Goal: Information Seeking & Learning: Learn about a topic

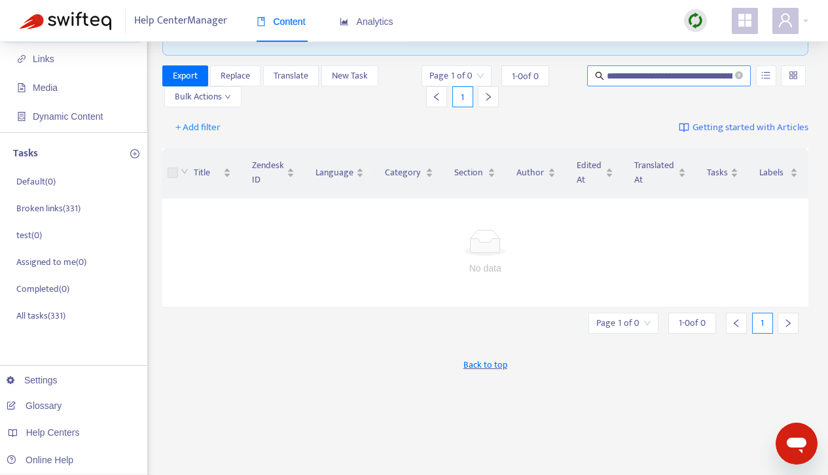
click at [652, 82] on span "**********" at bounding box center [669, 75] width 164 height 21
type input "**********"
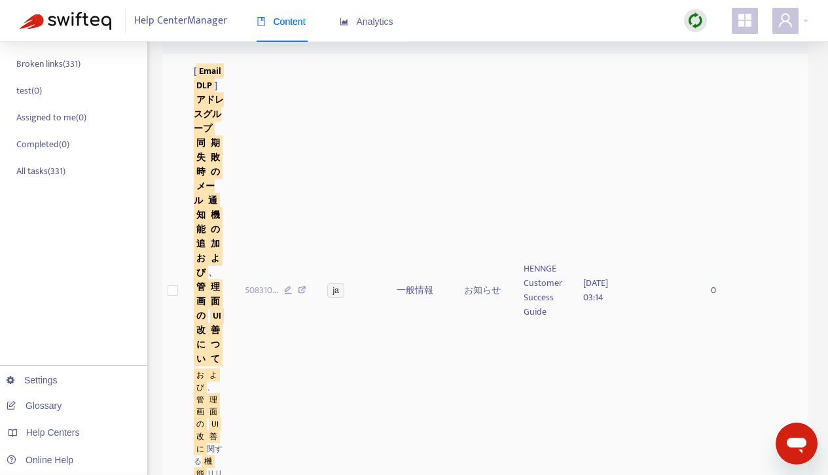
scroll to position [369, 0]
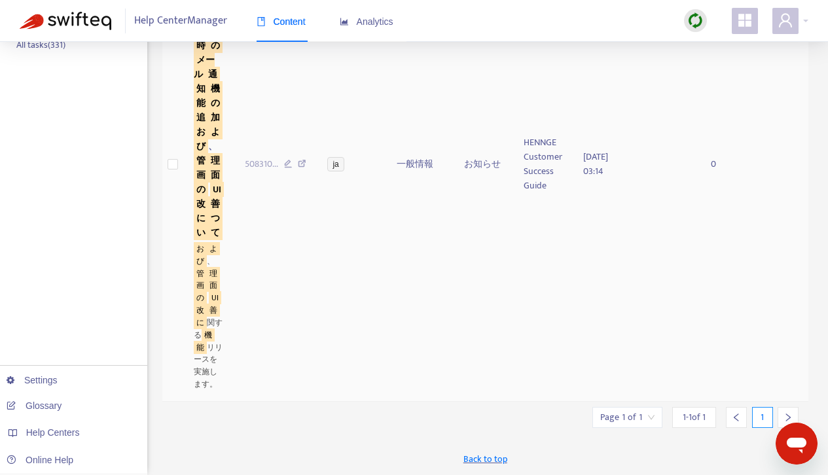
click at [213, 247] on sqkw "よ" at bounding box center [213, 248] width 13 height 13
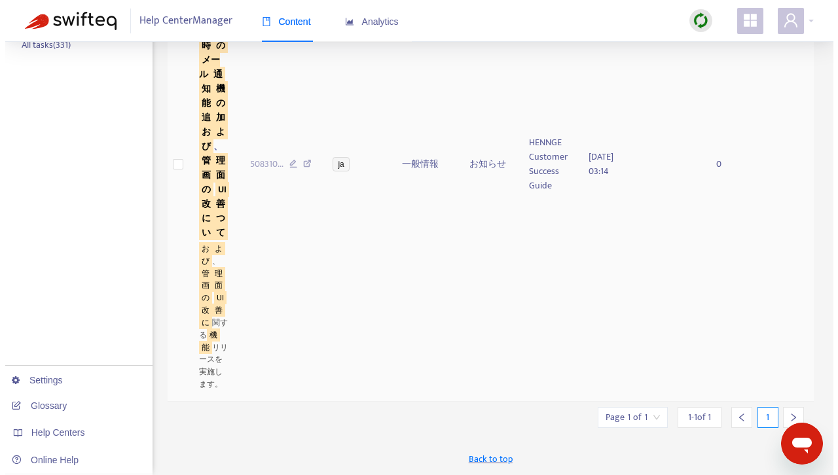
scroll to position [0, 0]
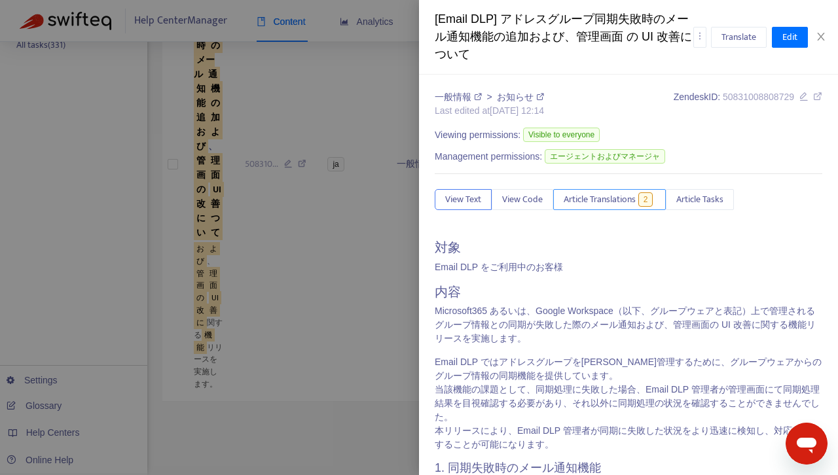
click at [639, 202] on span "2" at bounding box center [645, 199] width 15 height 14
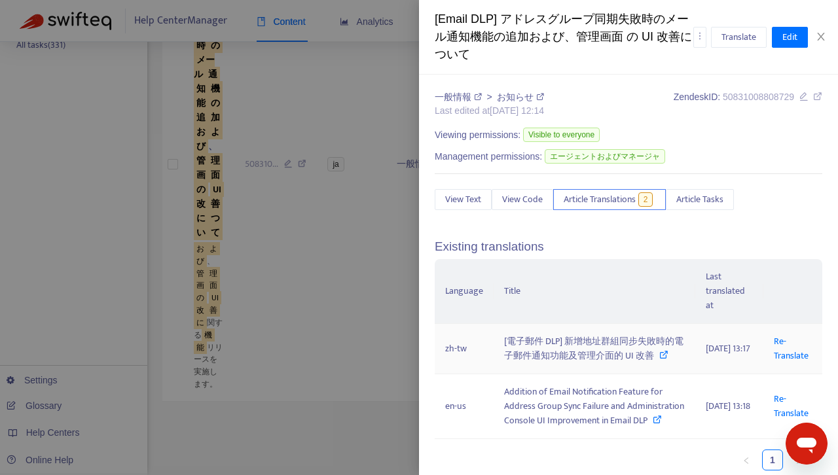
scroll to position [44, 0]
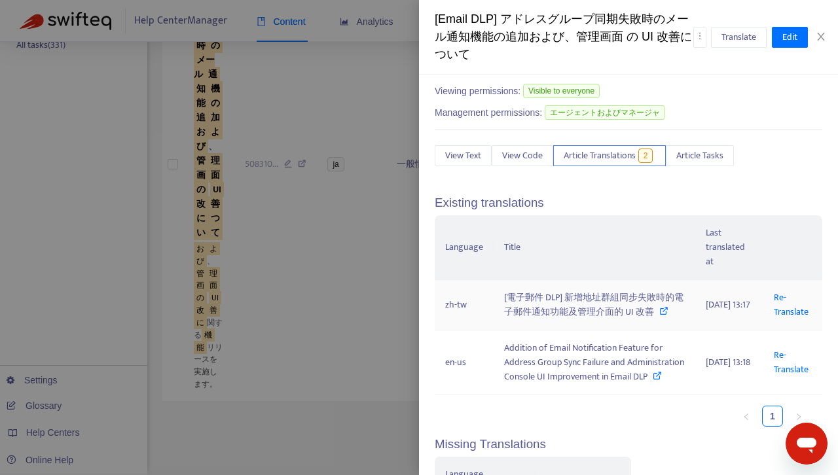
click at [595, 309] on div "[電子郵件 DLP] 新增地址群組同步失敗時的電子郵件通知功能及管理介面的 UI 改善" at bounding box center [594, 305] width 181 height 29
click at [558, 315] on div "[電子郵件 DLP] 新增地址群組同步失敗時的電子郵件通知功能及管理介面的 UI 改善" at bounding box center [594, 305] width 181 height 29
click at [447, 311] on td "zh-tw" at bounding box center [463, 305] width 59 height 50
click at [659, 315] on icon at bounding box center [663, 310] width 9 height 9
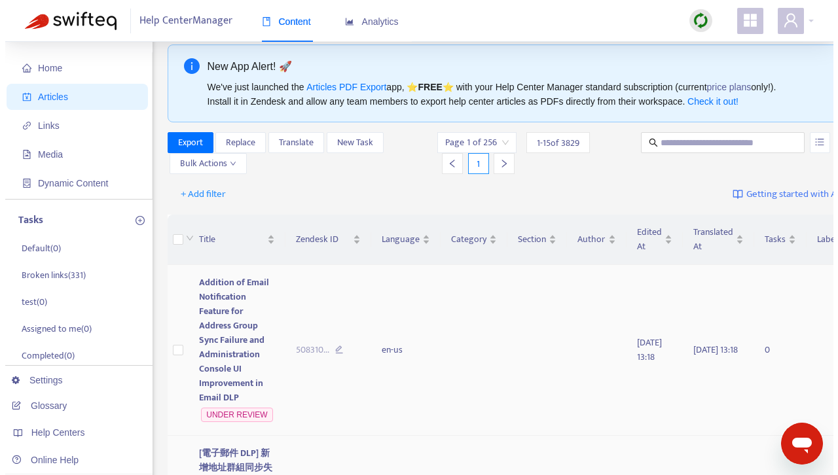
scroll to position [160, 0]
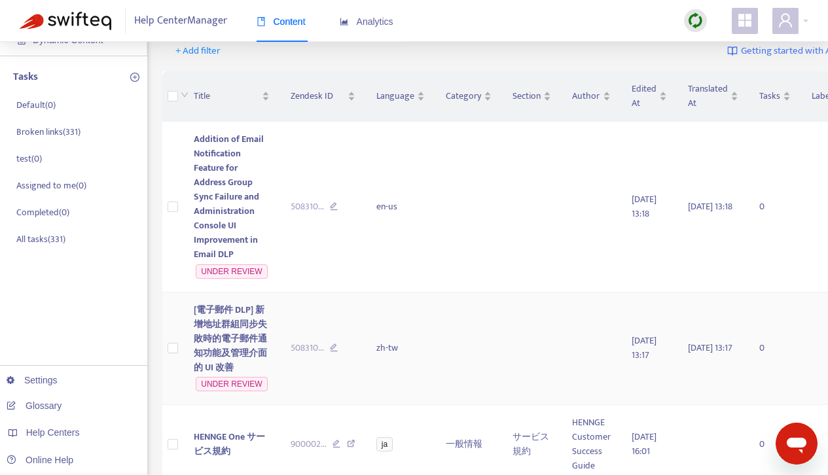
click at [255, 334] on span "[電子郵件 DLP] 新增地址群組同步失敗時的電子郵件通知功能及管理介面的 UI 改善" at bounding box center [230, 338] width 73 height 73
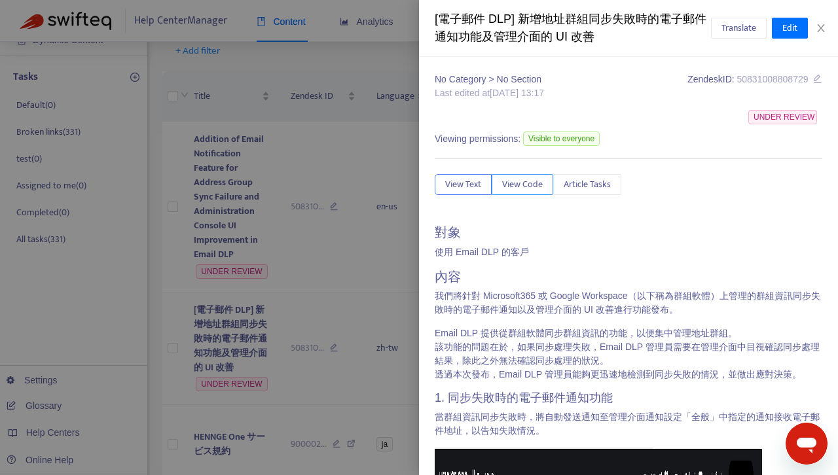
click at [518, 188] on span "View Code" at bounding box center [522, 184] width 41 height 14
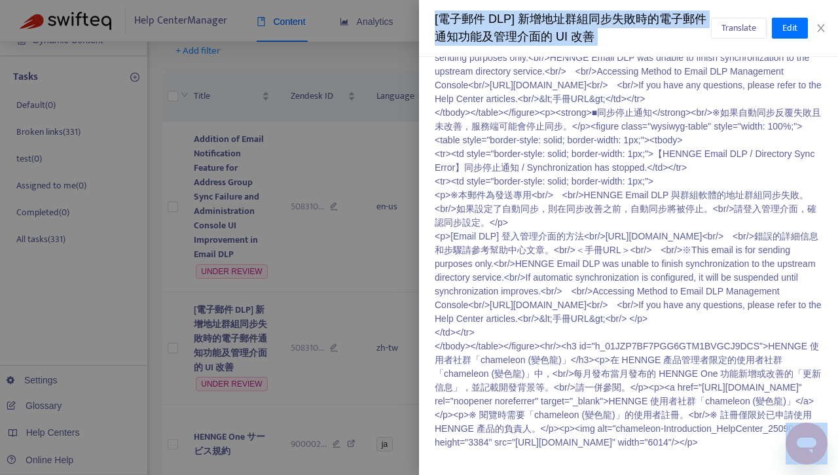
scroll to position [806, 0]
drag, startPoint x: 436, startPoint y: 234, endPoint x: 546, endPoint y: 444, distance: 236.5
click at [546, 444] on p "<tr><td style="border-style: solid; border-width: 1px;">【HENNGE Email DLP / Dir…" at bounding box center [627, 30] width 387 height 838
copy p "<h2 id="h_01K5DBQ1T70HZ7H4R4MHWEC6AA">對象</h2><p>使用 Email DLP 的客戶</p><h2 id="h_0…"
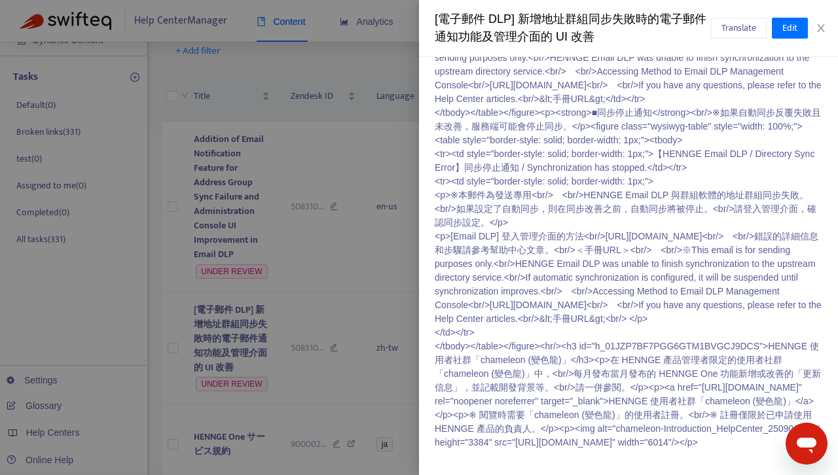
click at [556, 19] on div "[電子郵件 DLP] 新增地址群組同步失敗時的電子郵件通知功能及管理介面的 UI 改善" at bounding box center [572, 27] width 276 height 35
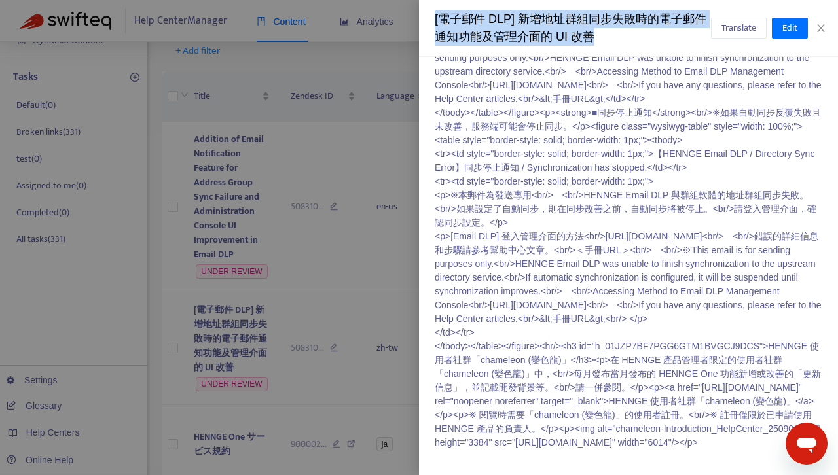
drag, startPoint x: 582, startPoint y: 35, endPoint x: 435, endPoint y: 22, distance: 147.8
click at [435, 22] on div "[電子郵件 DLP] 新增地址群組同步失敗時的電子郵件通知功能及管理介面的 UI 改善" at bounding box center [572, 27] width 276 height 35
copy div "[電子郵件 DLP] 新增地址群組同步失敗時的電子郵件通知功能及管理介面的 UI 改善"
click at [826, 29] on button "Close" at bounding box center [820, 28] width 18 height 12
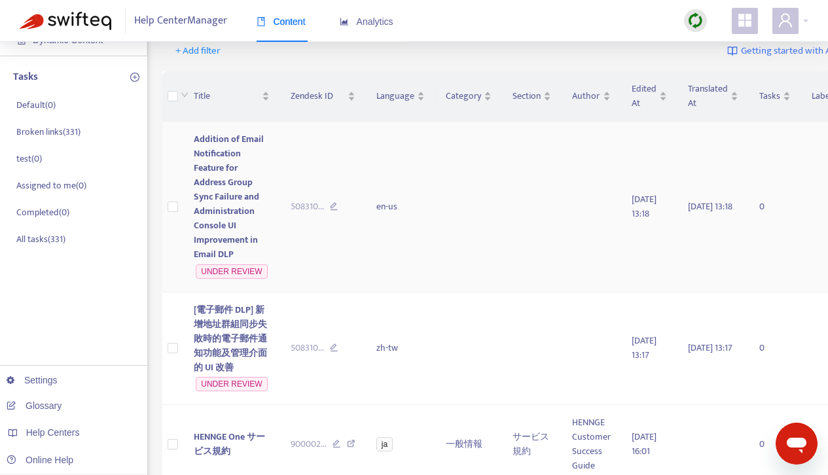
click at [223, 195] on span "Addition of Email Notification Feature for Address Group Sync Failure and Admin…" at bounding box center [229, 197] width 70 height 130
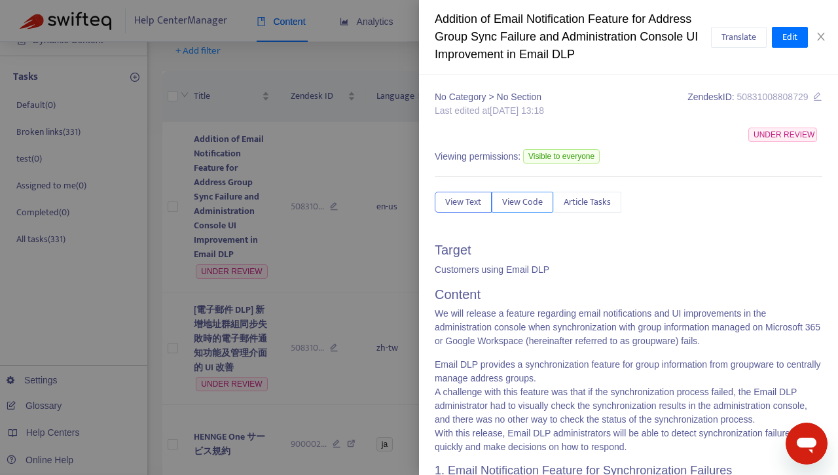
click at [518, 200] on span "View Code" at bounding box center [522, 202] width 41 height 14
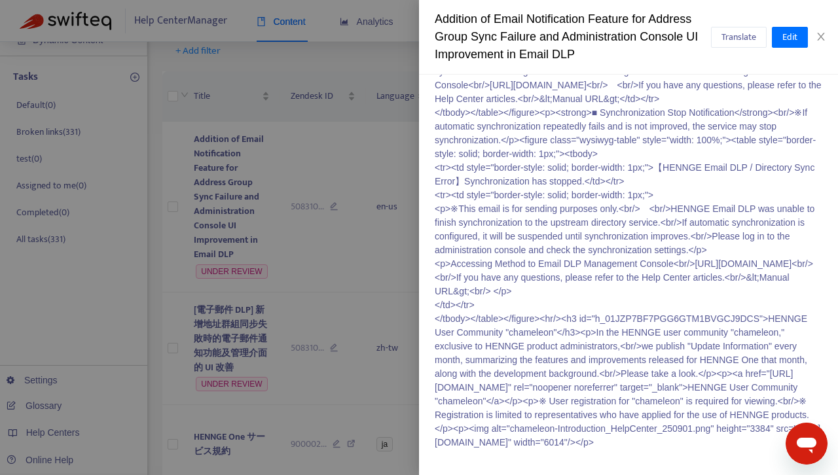
scroll to position [947, 0]
drag, startPoint x: 434, startPoint y: 251, endPoint x: 565, endPoint y: 461, distance: 246.9
click at [565, 461] on div "No Category > No Section Last edited at 2025-10-15 13:18 Zendesk ID: 5083100880…" at bounding box center [628, 275] width 419 height 400
copy p "<h2 id="h_01K5DBQ1T70HZ7H4R4MHWEC6AA">Target</h2><p>Customers using Email DLP</…"
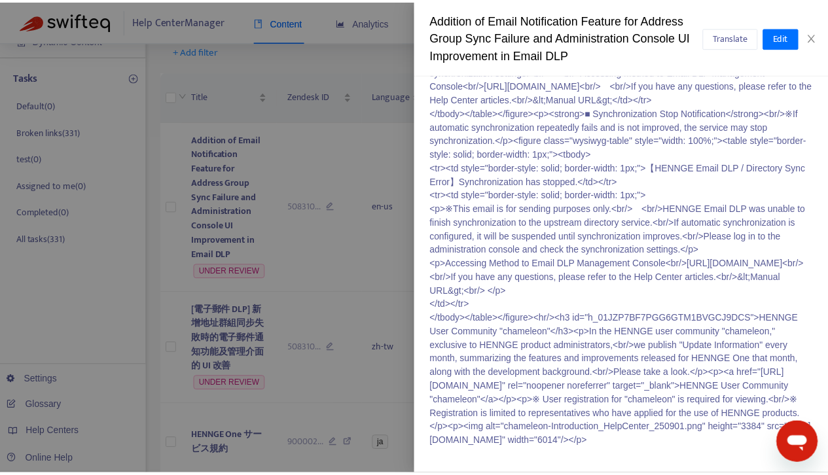
scroll to position [790, 0]
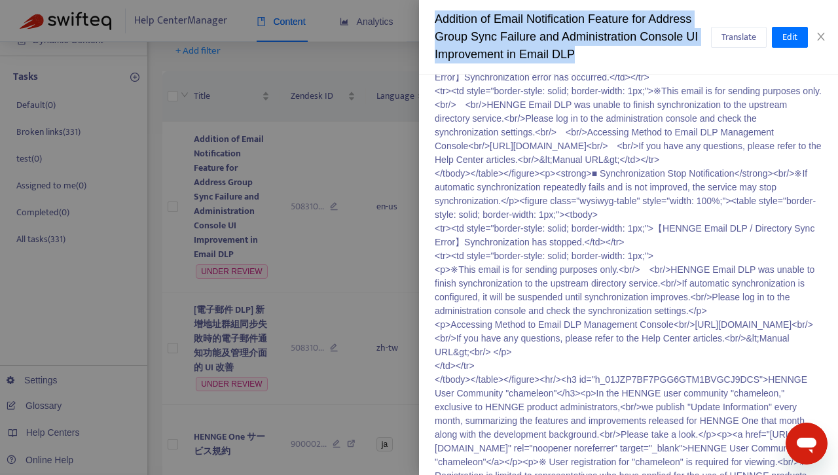
drag, startPoint x: 543, startPoint y: 56, endPoint x: 436, endPoint y: 21, distance: 112.2
click at [436, 21] on div "Addition of Email Notification Feature for Address Group Sync Failure and Admin…" at bounding box center [572, 36] width 276 height 53
copy div "Addition of Email Notification Feature for Address Group Sync Failure and Admin…"
click at [821, 41] on icon "close" at bounding box center [820, 36] width 10 height 10
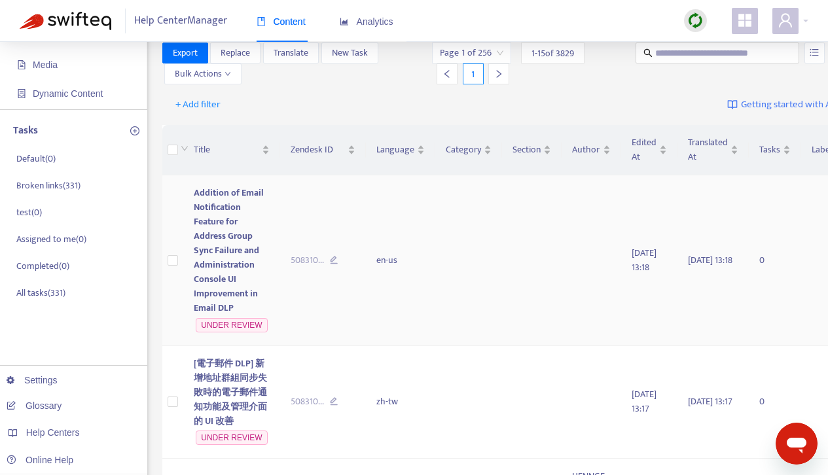
scroll to position [0, 0]
